Goal: Information Seeking & Learning: Learn about a topic

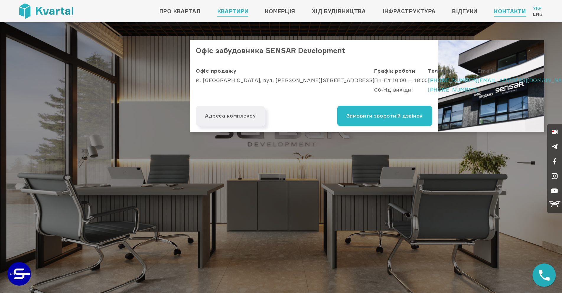
click at [231, 8] on link "Квартири" at bounding box center [232, 10] width 31 height 9
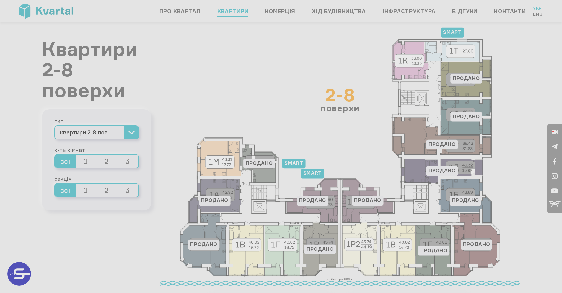
type input "+380"
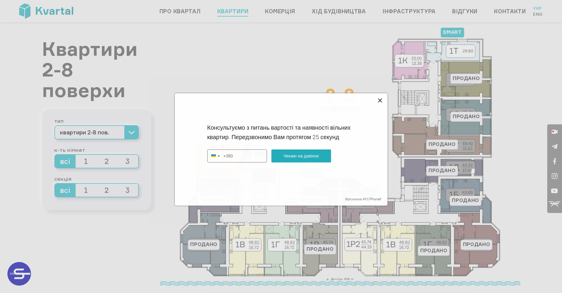
click at [378, 98] on icon at bounding box center [379, 100] width 7 height 7
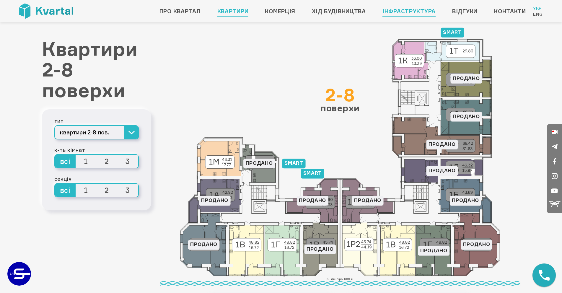
click at [402, 8] on link "Інфраструктура" at bounding box center [408, 10] width 53 height 9
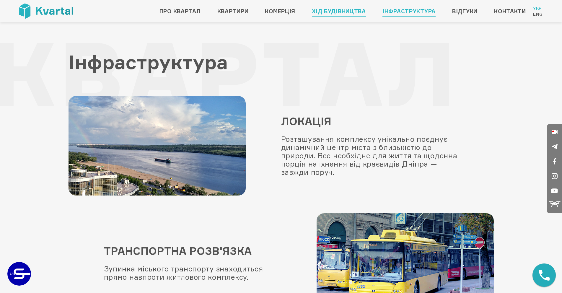
click at [344, 14] on link "Хід будівництва" at bounding box center [339, 10] width 54 height 9
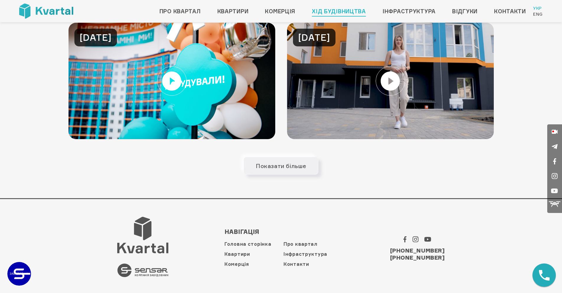
scroll to position [446, 0]
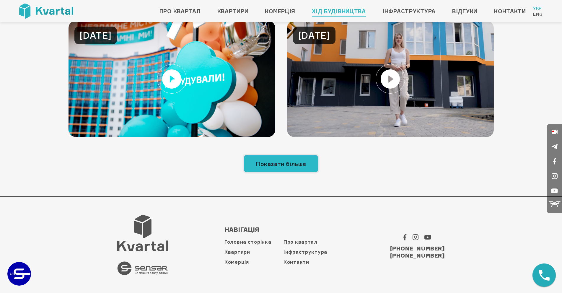
click at [259, 167] on button "Показати більше" at bounding box center [280, 164] width 75 height 18
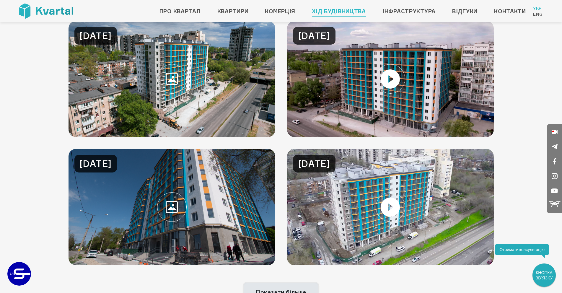
scroll to position [1086, 0]
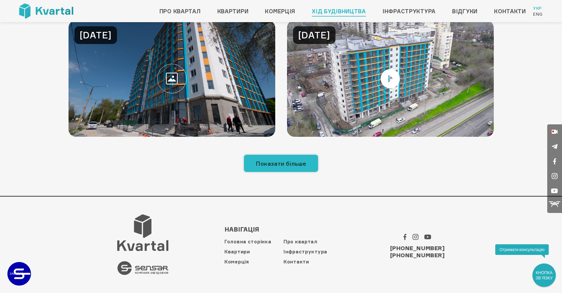
click at [281, 169] on button "Показати більше" at bounding box center [280, 163] width 75 height 18
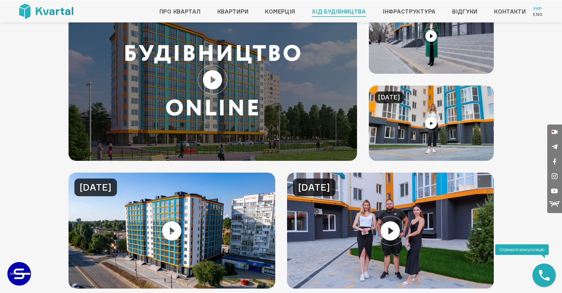
scroll to position [0, 0]
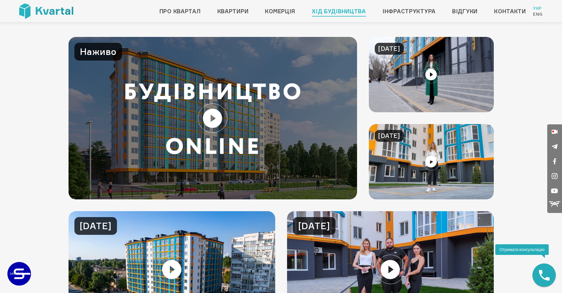
click at [177, 103] on img at bounding box center [212, 118] width 289 height 162
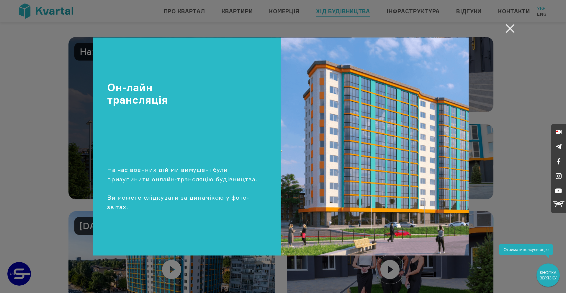
click at [508, 102] on div "Он-лайн трансляція На час воєнних дій ми вимушені були призупинити онлайн-транс…" at bounding box center [280, 146] width 461 height 218
click at [512, 37] on div "Закрити Он-лайн трансляція На час воєнних дій ми вимушені були призупинити онла…" at bounding box center [283, 146] width 566 height 293
